Goal: Task Accomplishment & Management: Use online tool/utility

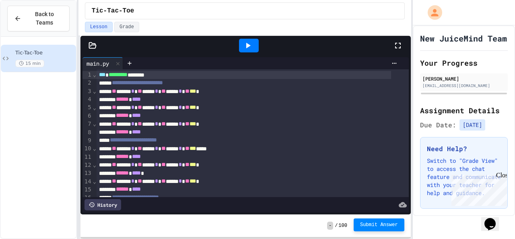
click at [367, 226] on span "Submit Answer" at bounding box center [379, 224] width 38 height 6
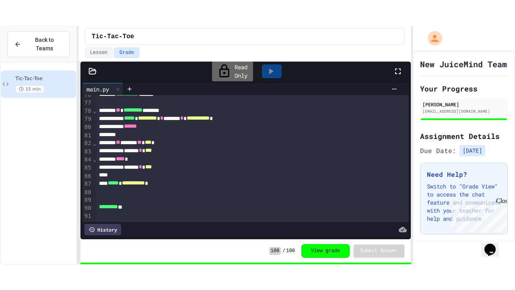
scroll to position [625, 0]
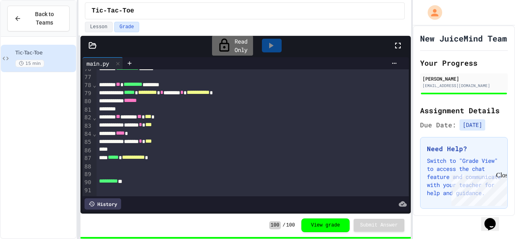
click at [396, 41] on icon at bounding box center [398, 46] width 10 height 10
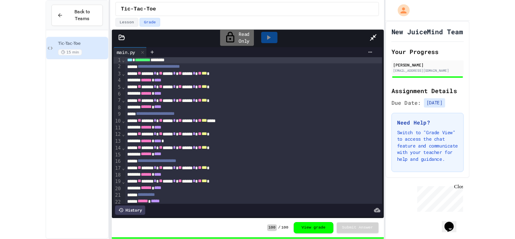
scroll to position [0, 0]
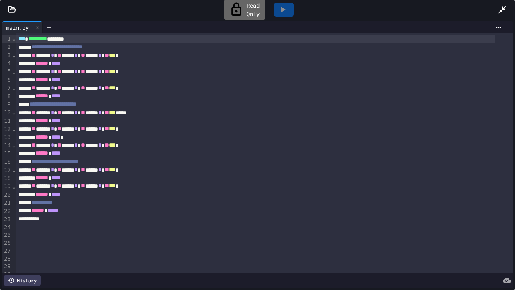
click at [505, 9] on icon at bounding box center [503, 10] width 10 height 10
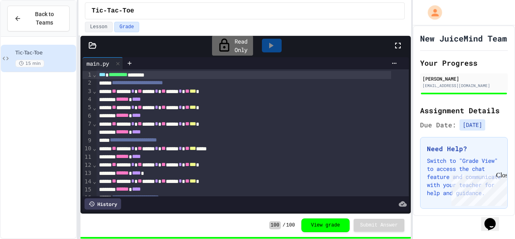
click at [386, 73] on div "*** ********* ********" at bounding box center [244, 75] width 295 height 8
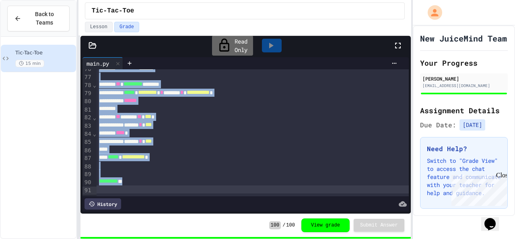
scroll to position [626, 0]
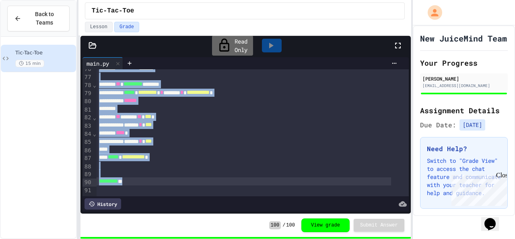
drag, startPoint x: 97, startPoint y: 74, endPoint x: 239, endPoint y: 171, distance: 171.2
copy div "**********"
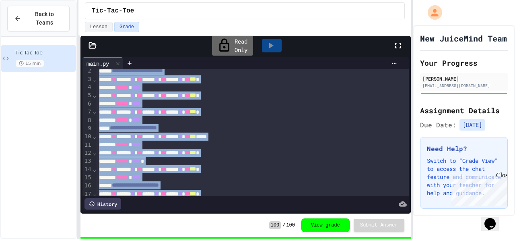
scroll to position [0, 0]
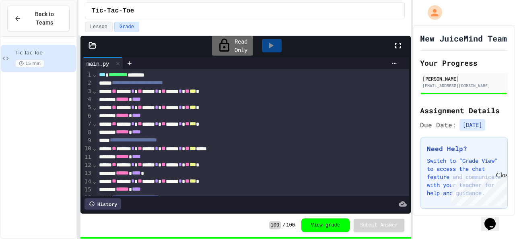
click at [279, 238] on div at bounding box center [257, 240] width 515 height 0
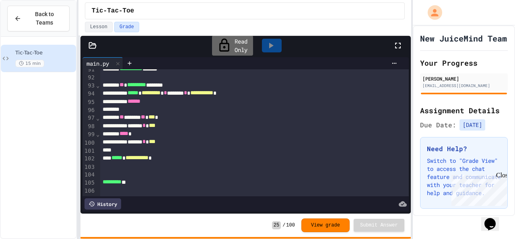
scroll to position [762, 0]
click at [434, 12] on icon "My Account" at bounding box center [435, 12] width 13 height 13
